Goal: Task Accomplishment & Management: Use online tool/utility

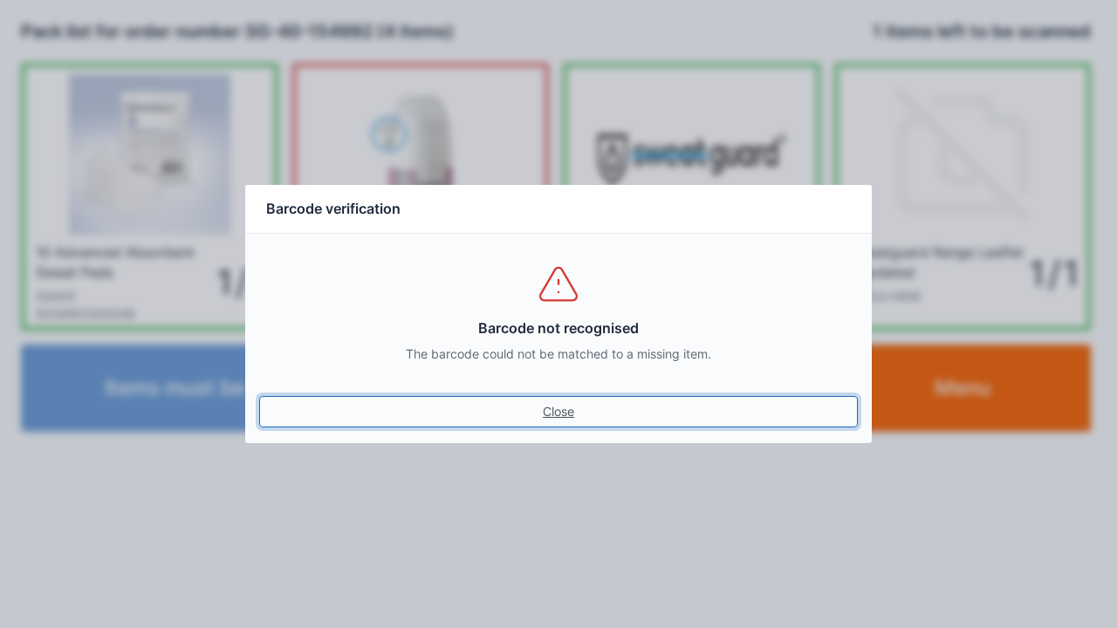
click at [540, 415] on link "Close" at bounding box center [558, 411] width 599 height 31
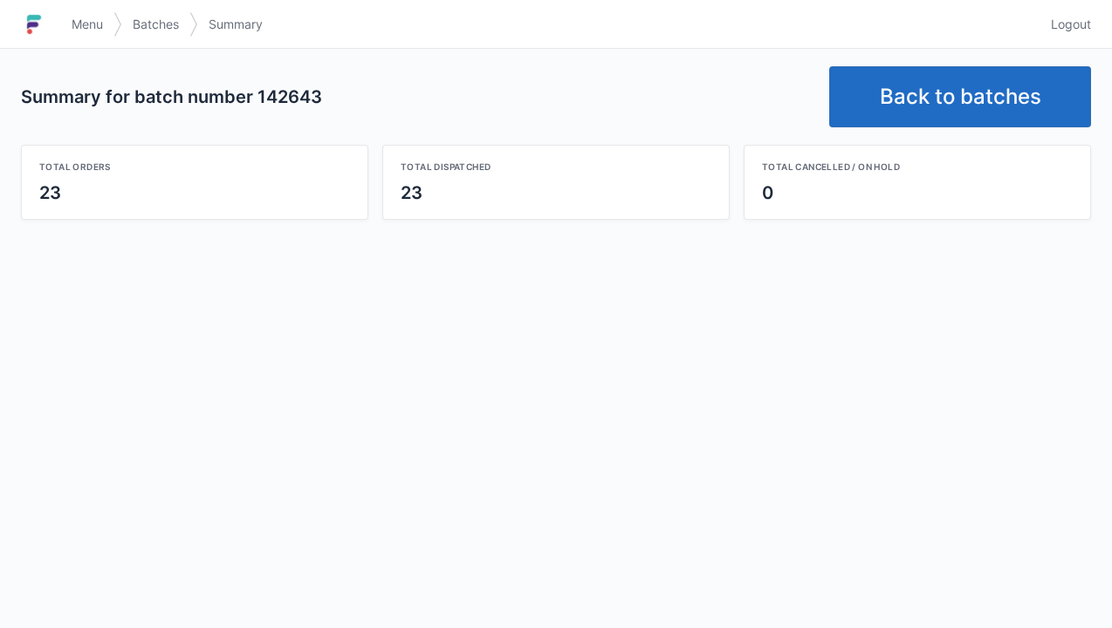
click at [953, 92] on link "Back to batches" at bounding box center [960, 96] width 262 height 61
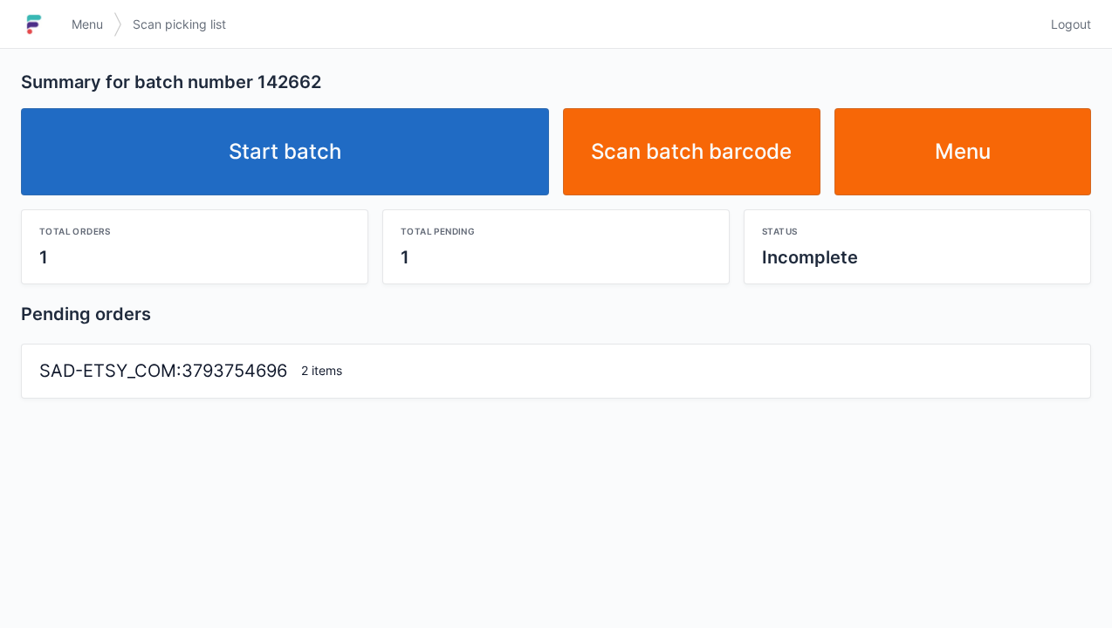
click at [282, 168] on link "Start batch" at bounding box center [285, 151] width 528 height 87
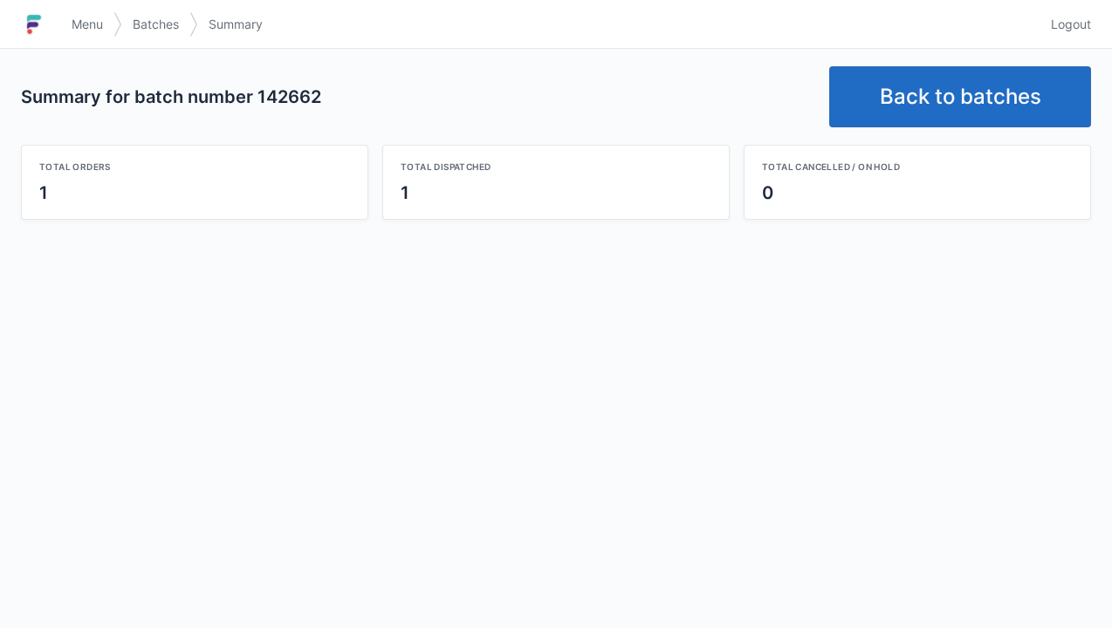
click at [904, 97] on link "Back to batches" at bounding box center [960, 96] width 262 height 61
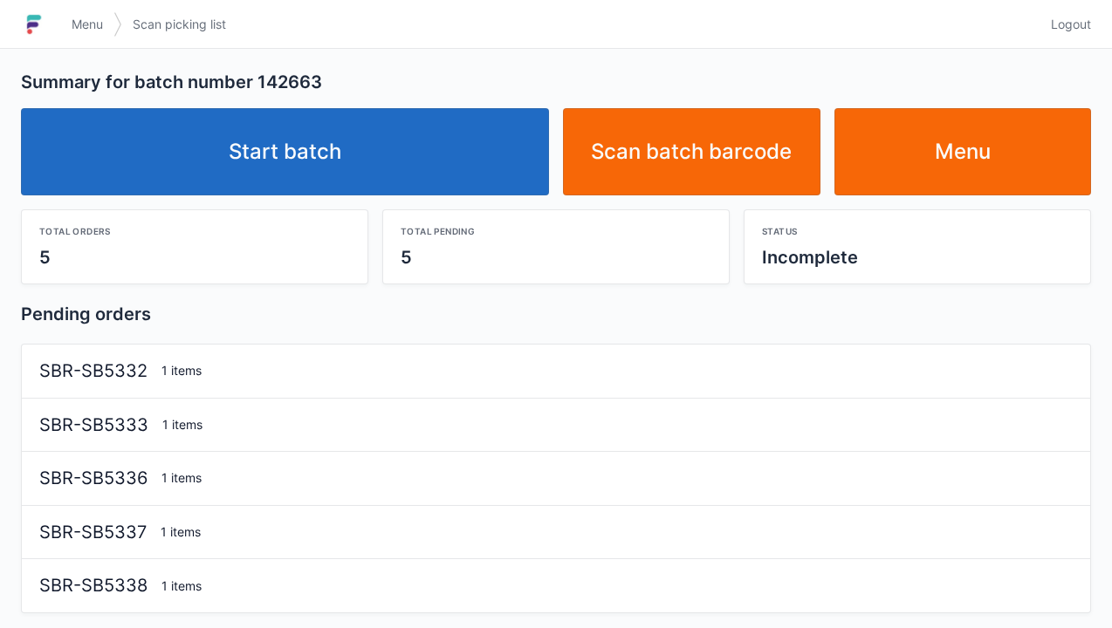
click at [284, 127] on link "Start batch" at bounding box center [285, 151] width 528 height 87
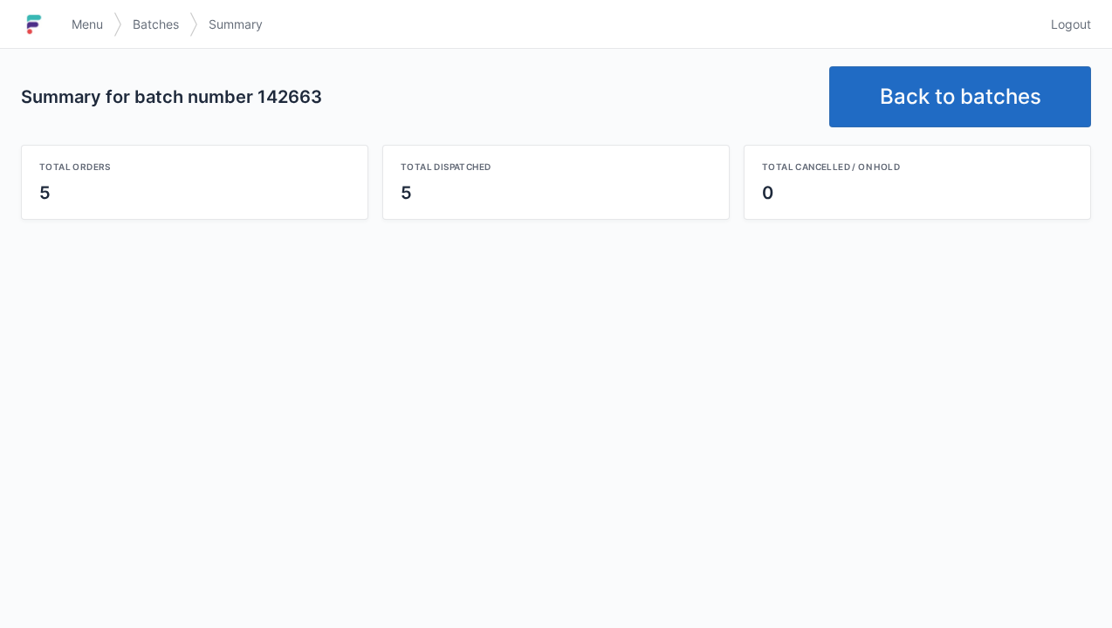
click at [956, 83] on link "Back to batches" at bounding box center [960, 96] width 262 height 61
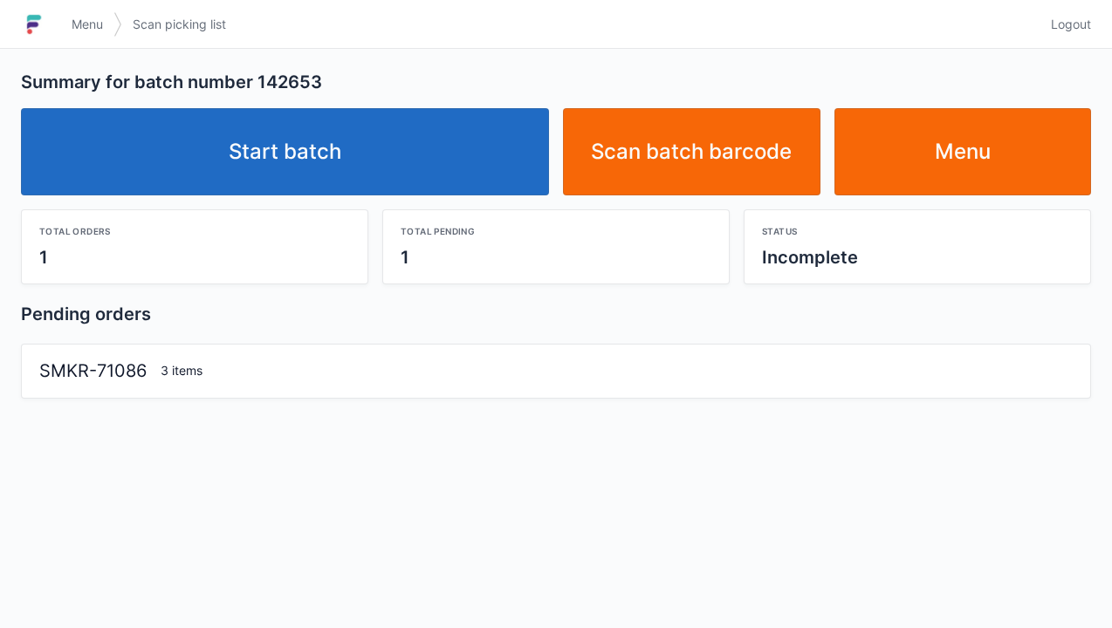
click at [293, 164] on link "Start batch" at bounding box center [285, 151] width 528 height 87
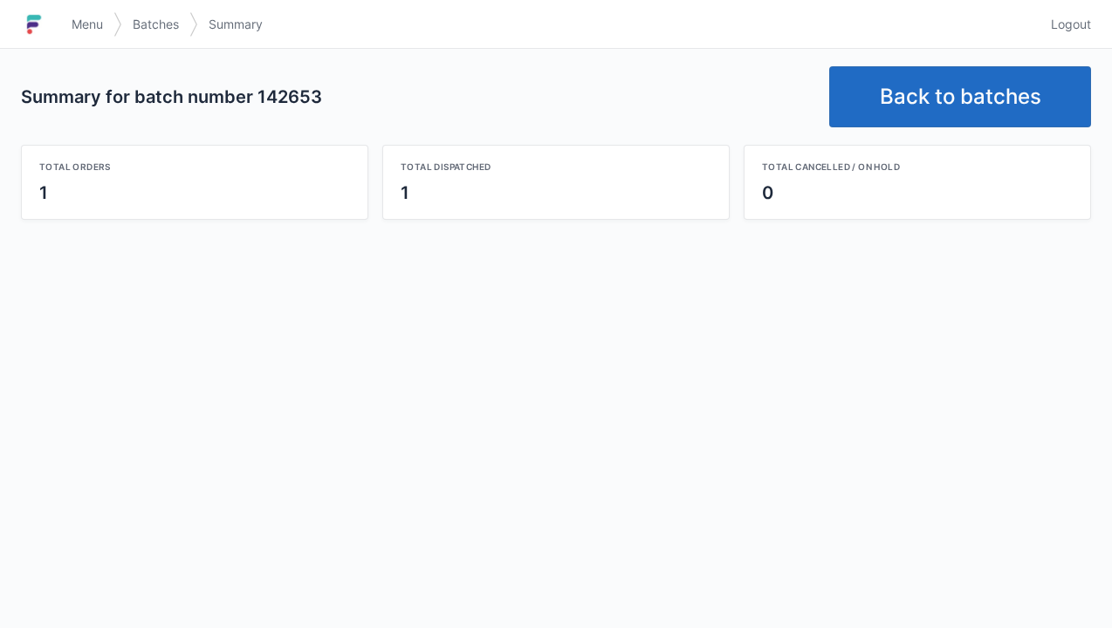
click at [934, 101] on link "Back to batches" at bounding box center [960, 96] width 262 height 61
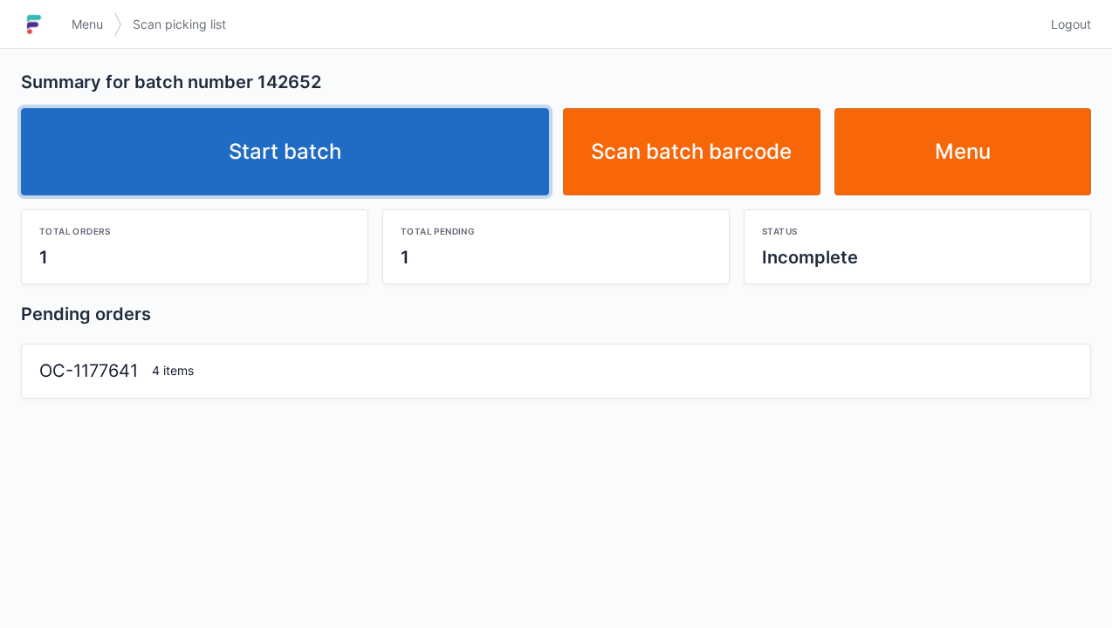
click at [344, 159] on link "Start batch" at bounding box center [285, 151] width 528 height 87
